Goal: Entertainment & Leisure: Browse casually

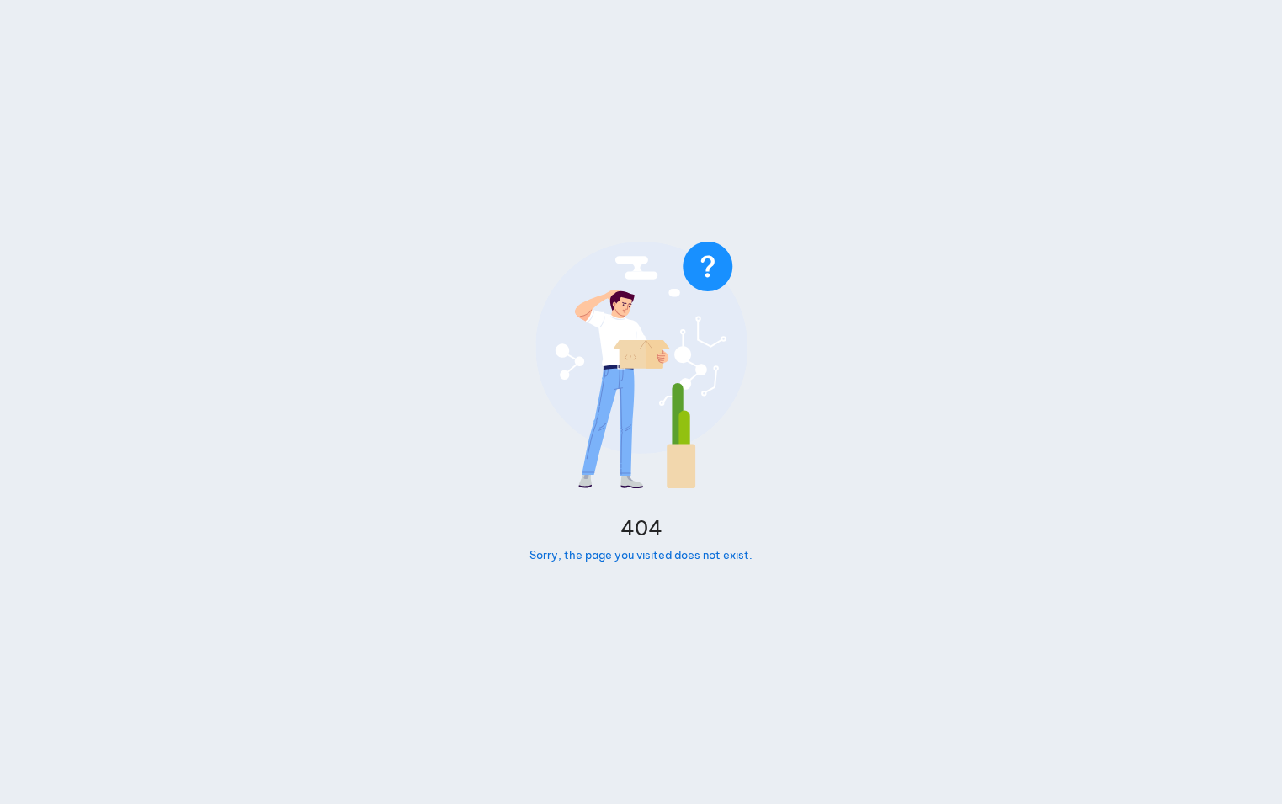
click at [44, 107] on body "404 Sorry, the page you visited does not exist." at bounding box center [641, 402] width 1282 height 804
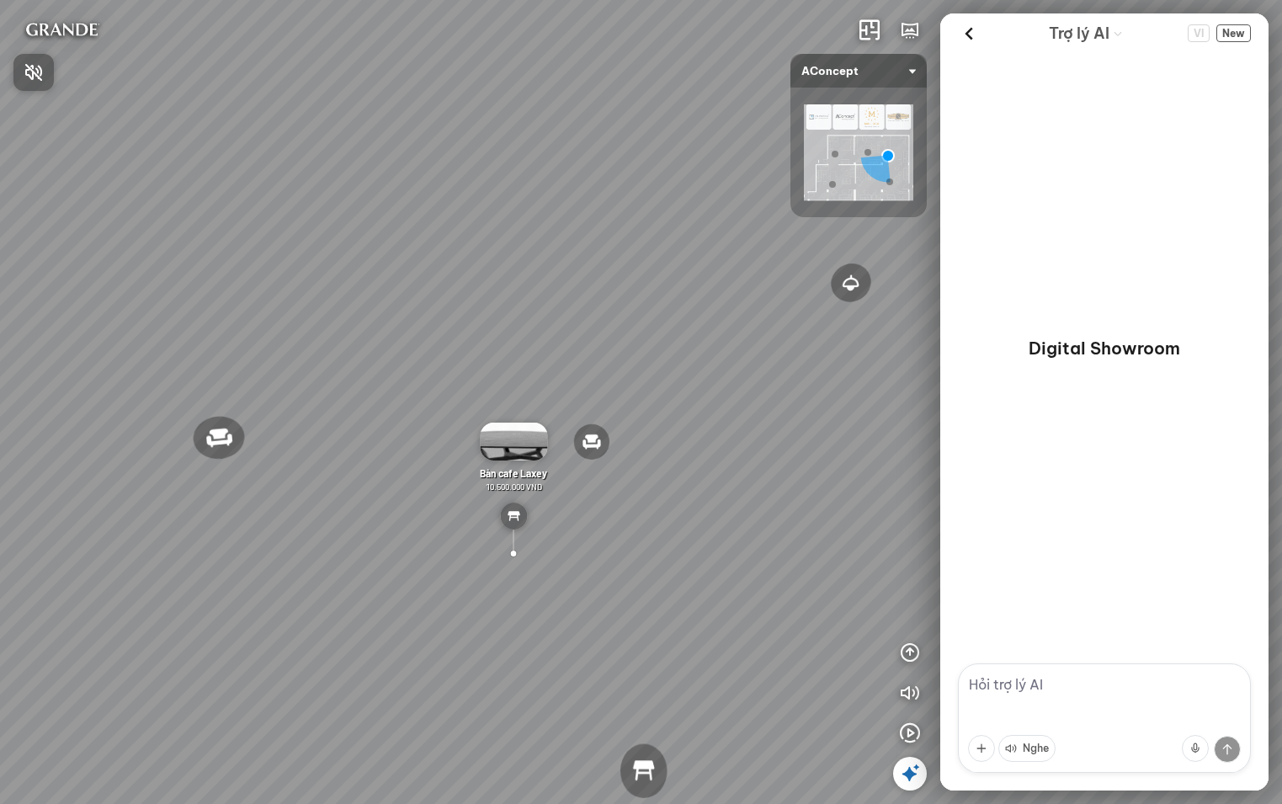
click at [56, 392] on div at bounding box center [641, 402] width 1282 height 804
click at [912, 649] on icon "button" at bounding box center [910, 652] width 20 height 20
click at [912, 661] on icon "button" at bounding box center [910, 652] width 20 height 20
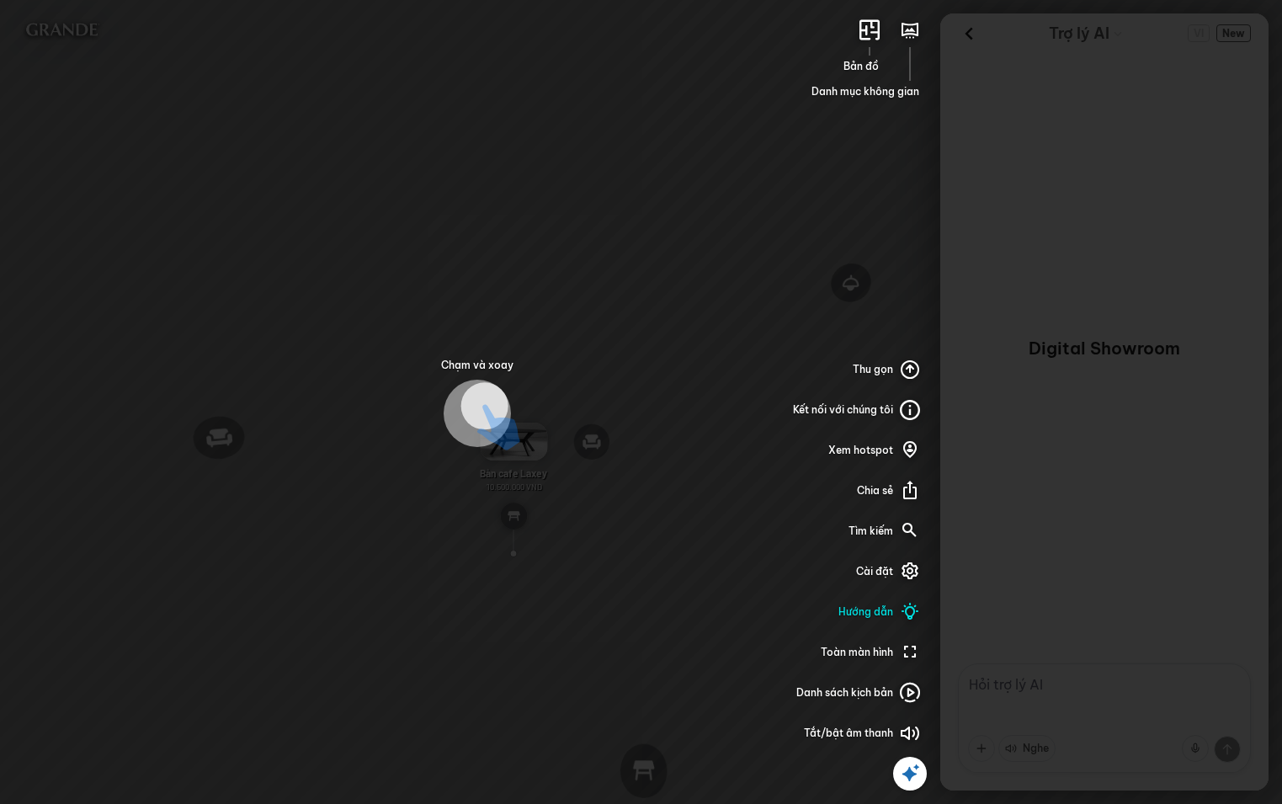
click at [660, 324] on div "Chạm và xoay Bản đồ Danh mục không gian Thu gọn Kết nối với chúng tôi Xem hotsp…" at bounding box center [641, 402] width 1282 height 804
